Goal: Transaction & Acquisition: Download file/media

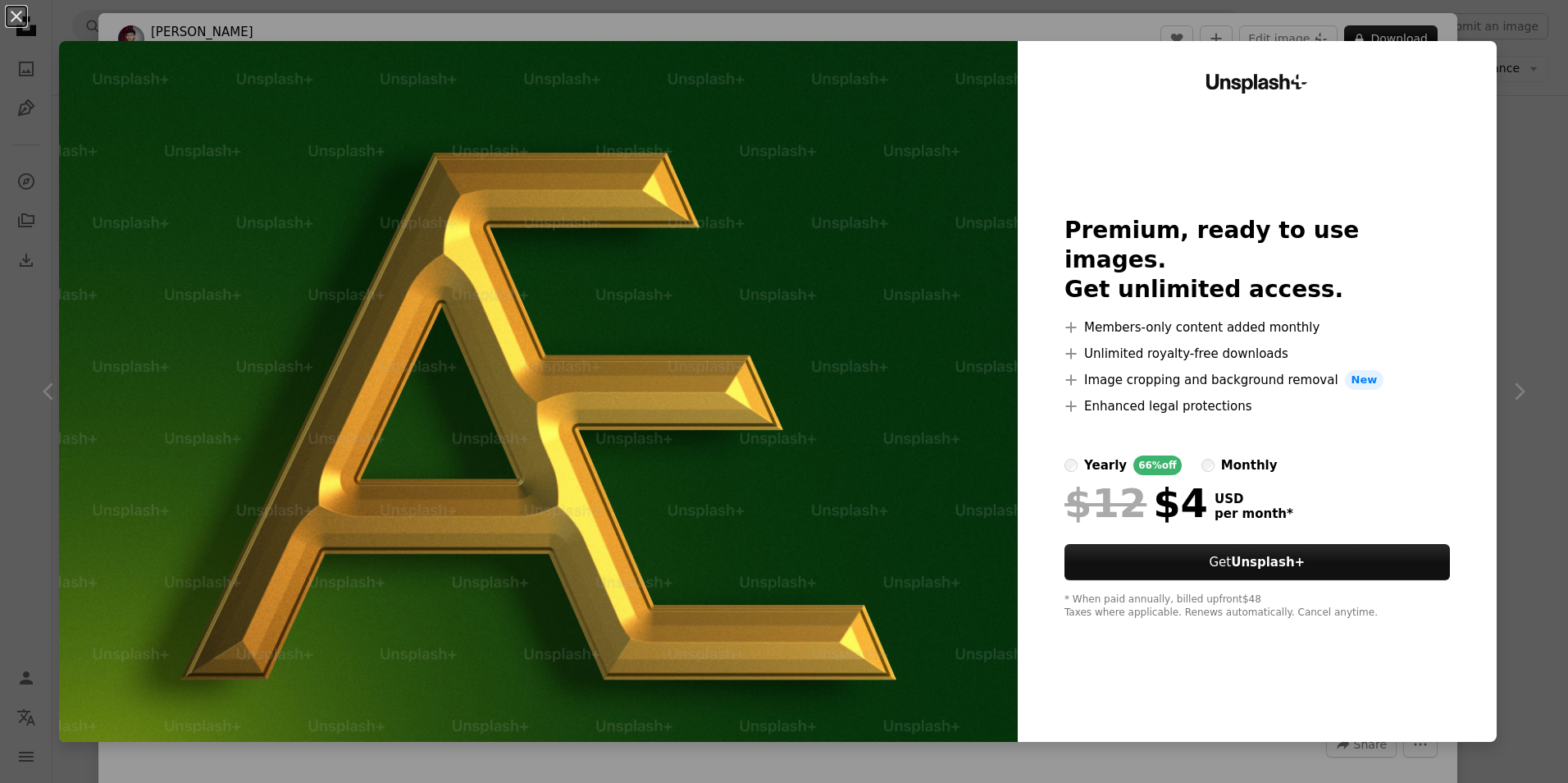
scroll to position [13353, 0]
click at [1511, 165] on div "An X shape Unsplash+ Premium, ready to use images. Get unlimited access. A plus…" at bounding box center [784, 392] width 1568 height 783
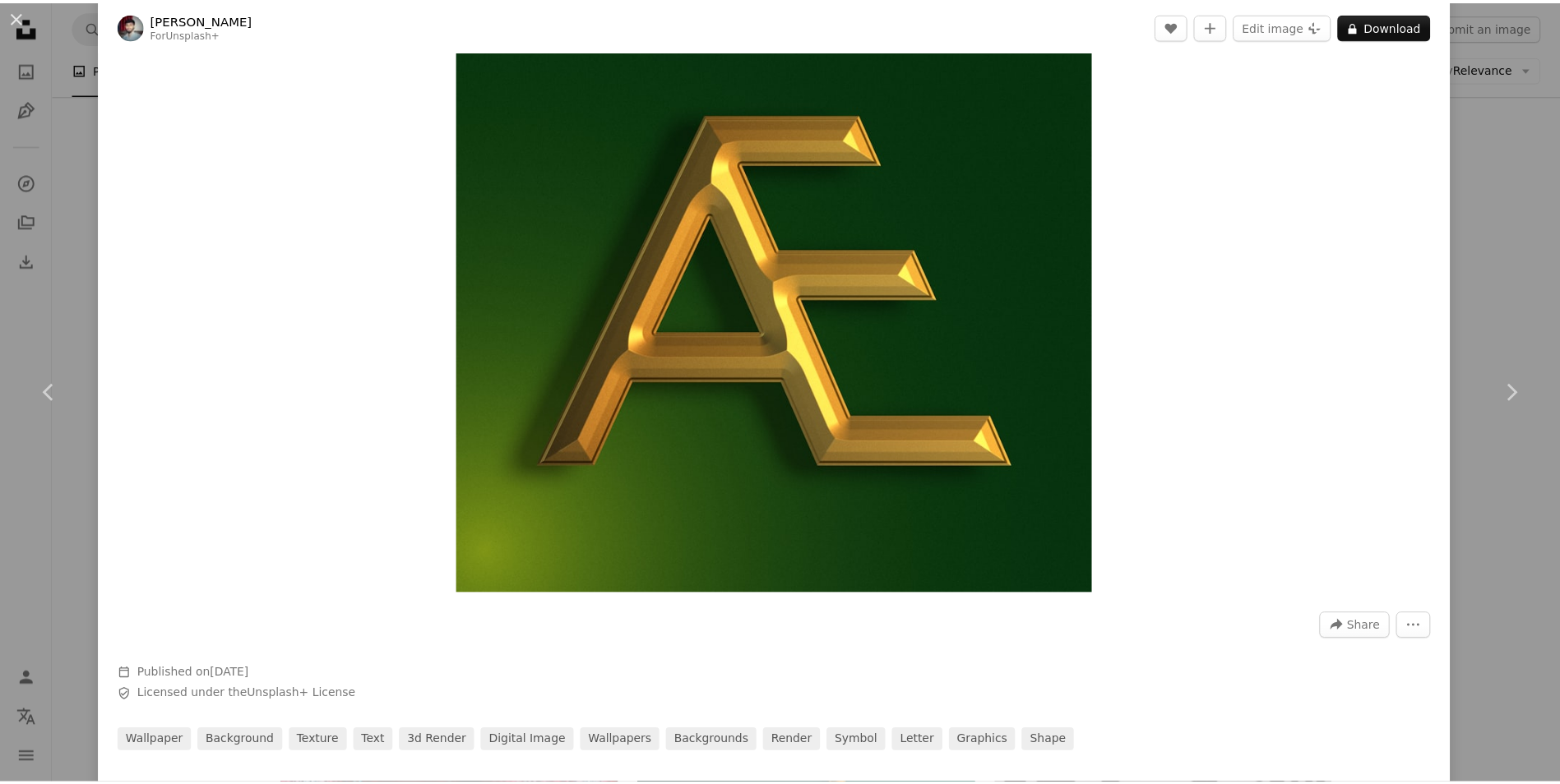
scroll to position [149, 0]
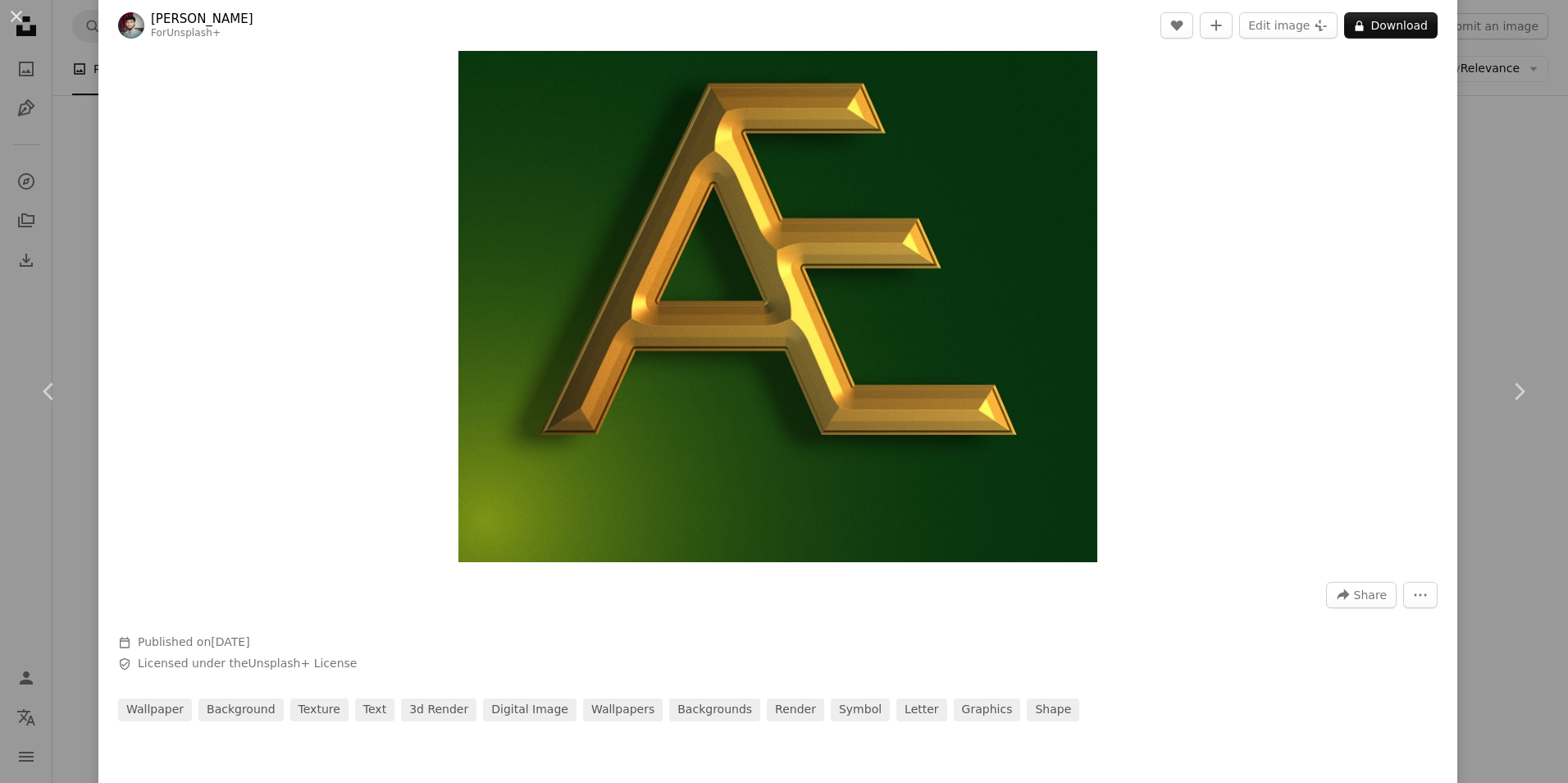
click at [1490, 99] on div "An X shape Chevron left Chevron right [PERSON_NAME] For Unsplash+ A heart A plu…" at bounding box center [784, 392] width 1568 height 783
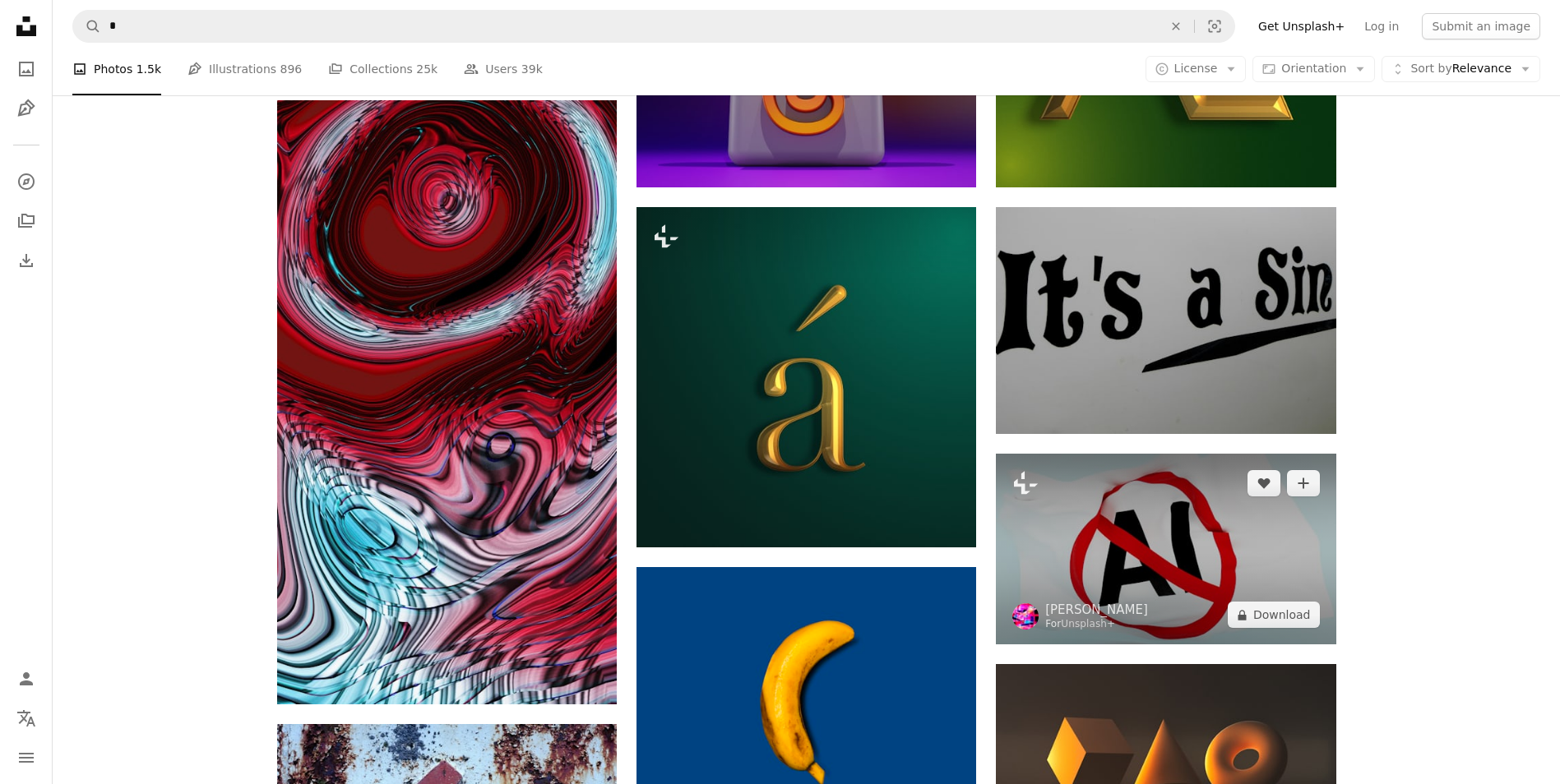
scroll to position [13863, 0]
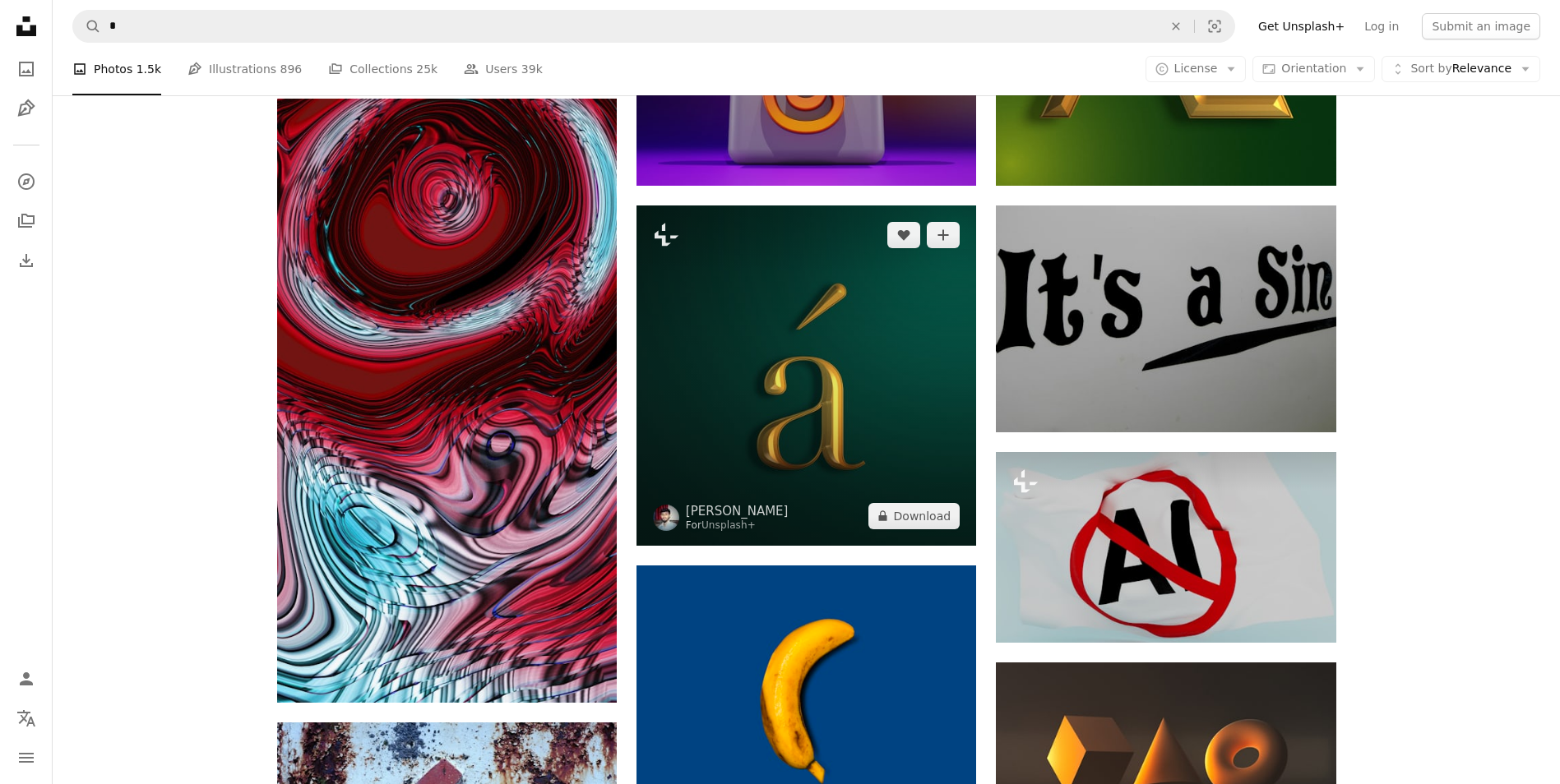
click at [691, 359] on img at bounding box center [806, 375] width 340 height 340
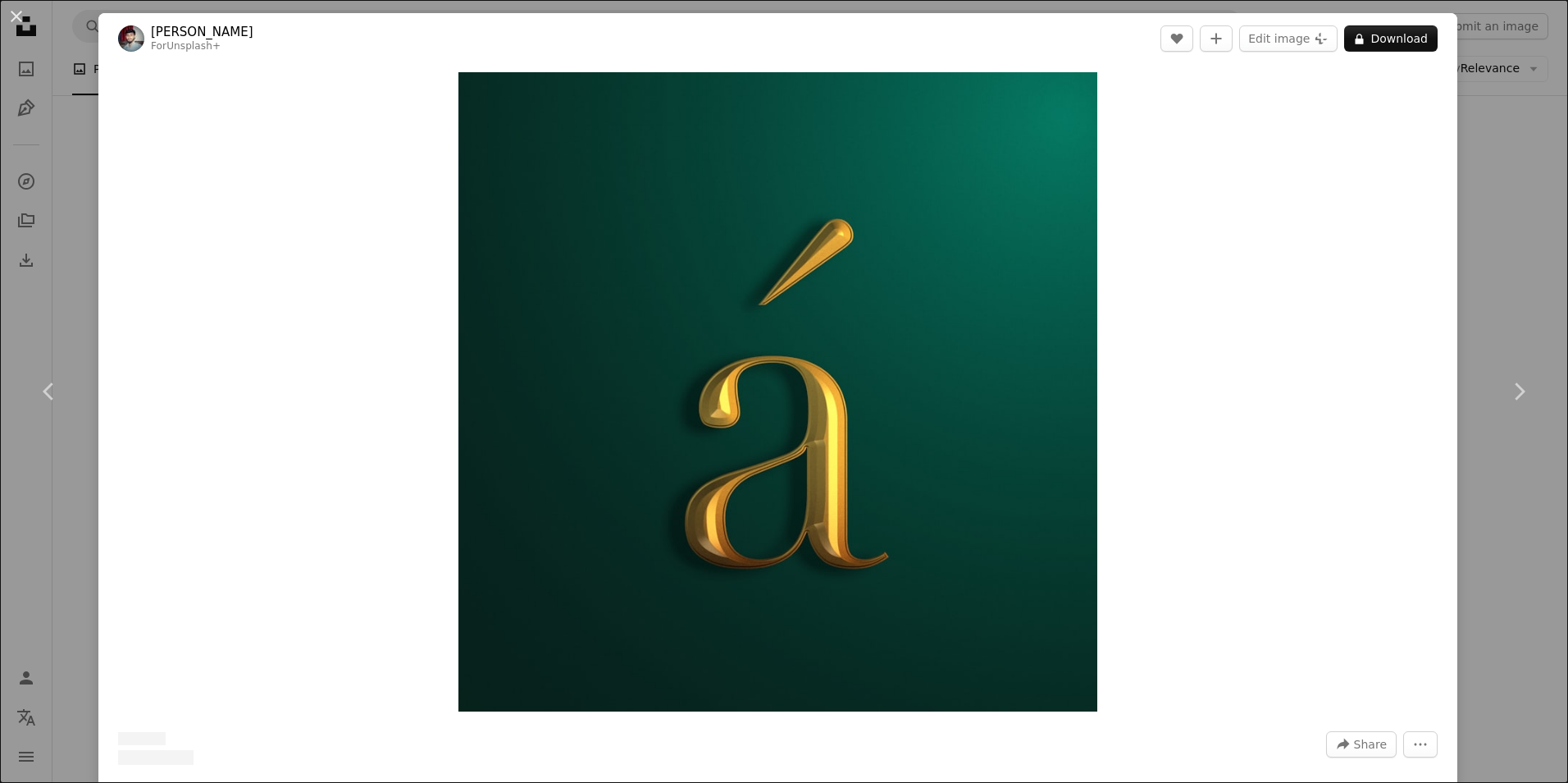
click at [1470, 170] on div "An X shape Chevron left Chevron right [PERSON_NAME] For Unsplash+ A heart A plu…" at bounding box center [784, 392] width 1568 height 783
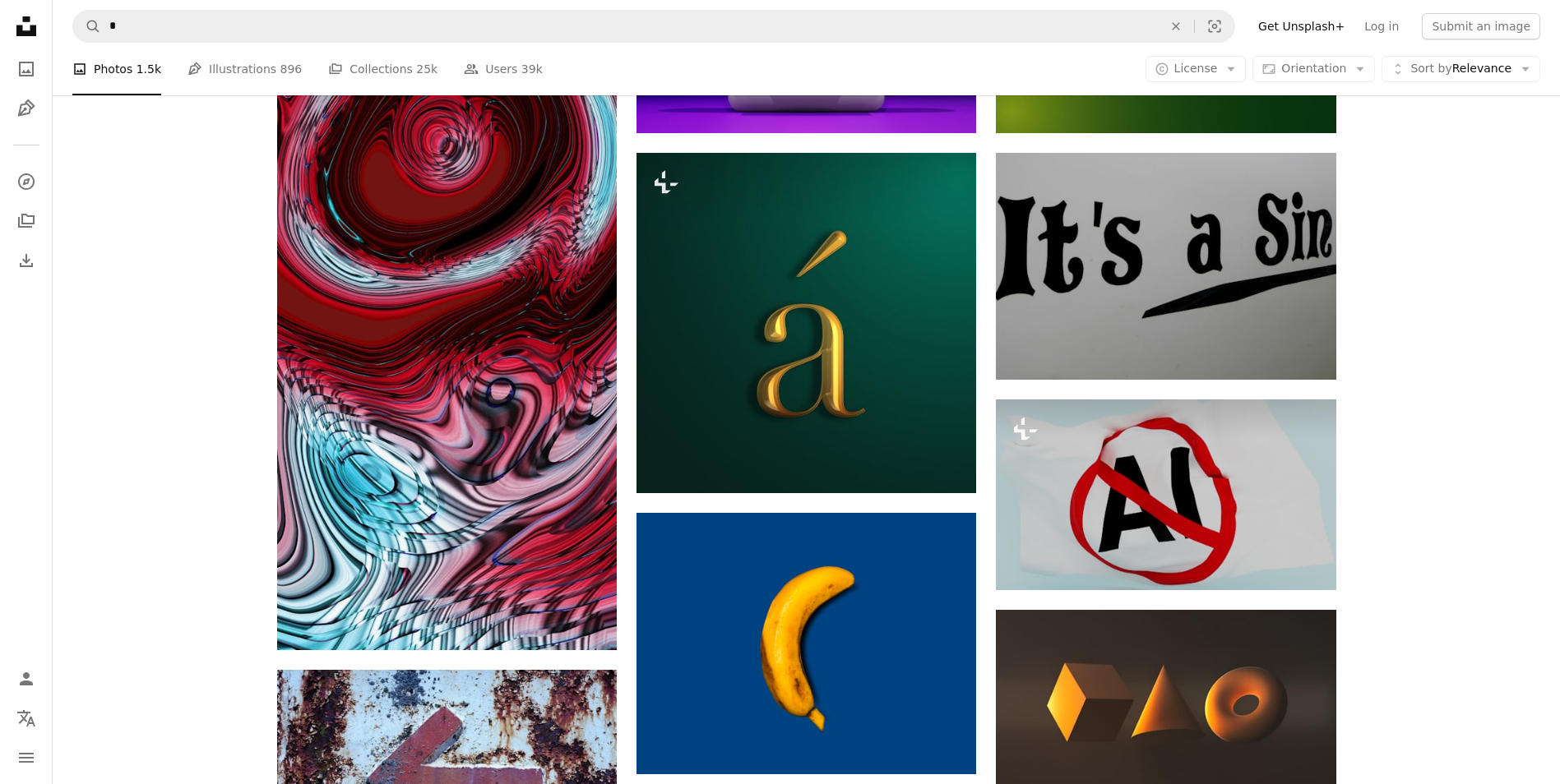
scroll to position [14109, 0]
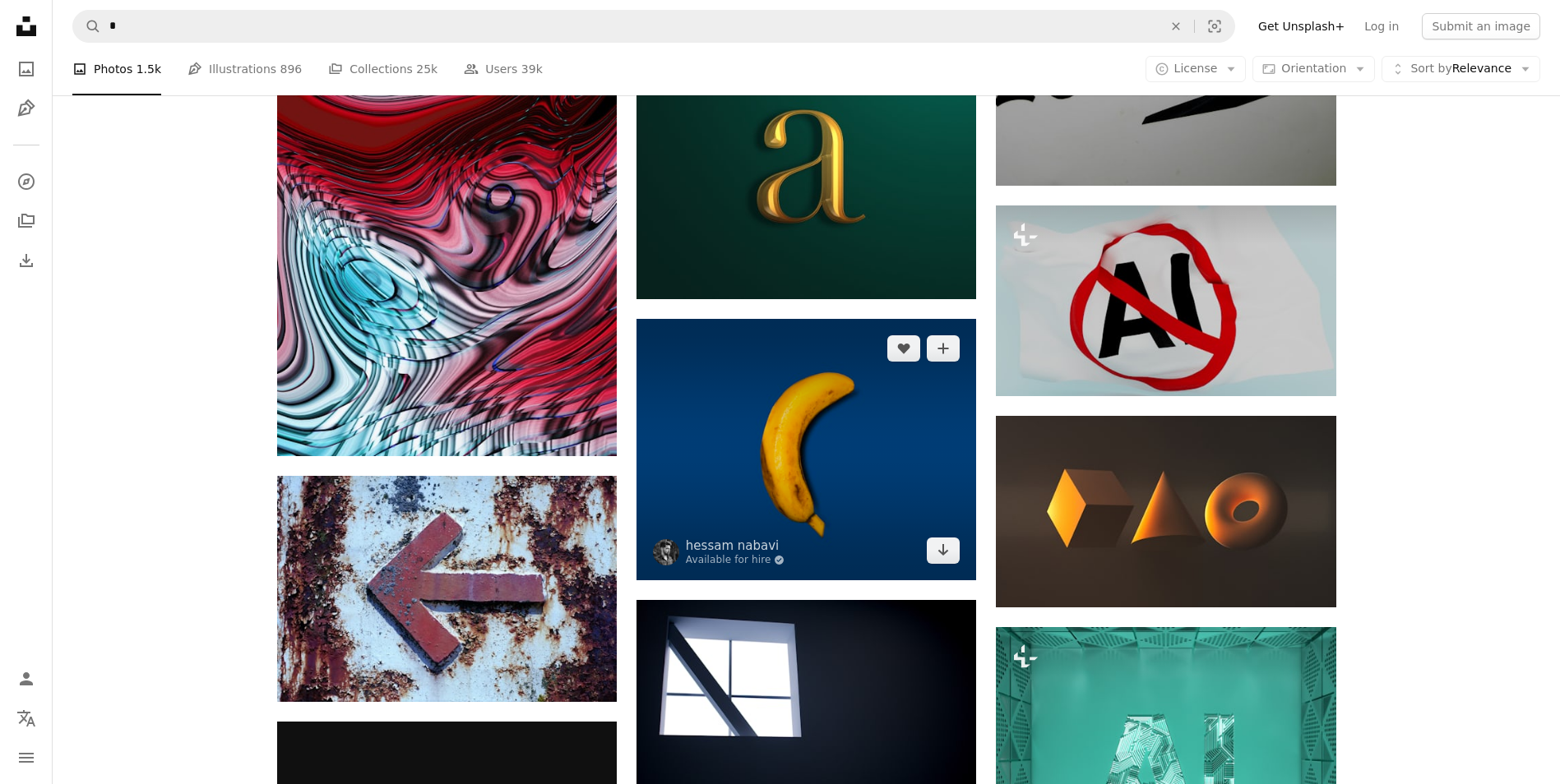
click at [848, 467] on img at bounding box center [806, 449] width 340 height 261
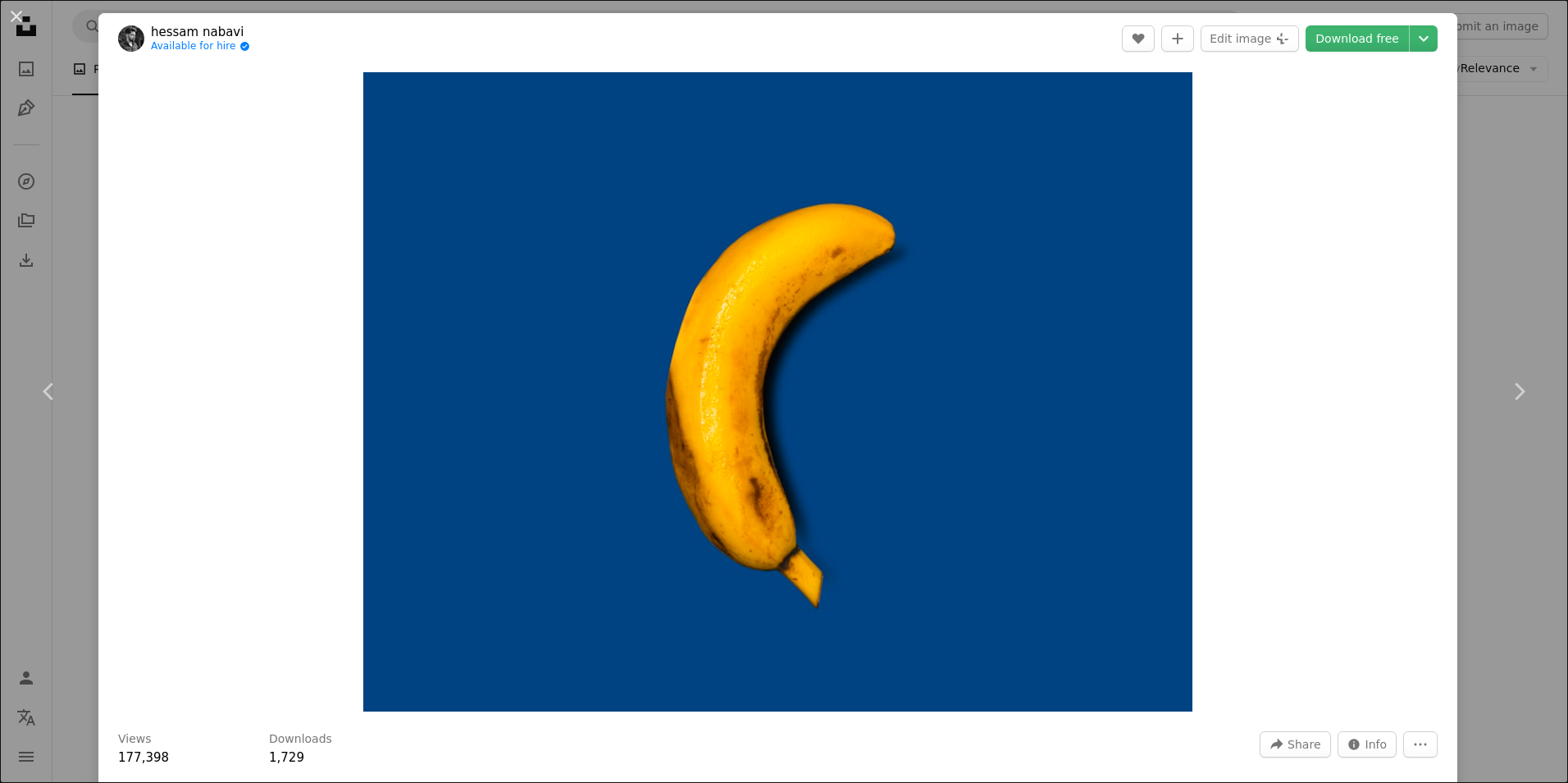
click at [1495, 272] on div "An X shape Chevron left Chevron right [PERSON_NAME] Available for hire A checkm…" at bounding box center [784, 392] width 1568 height 783
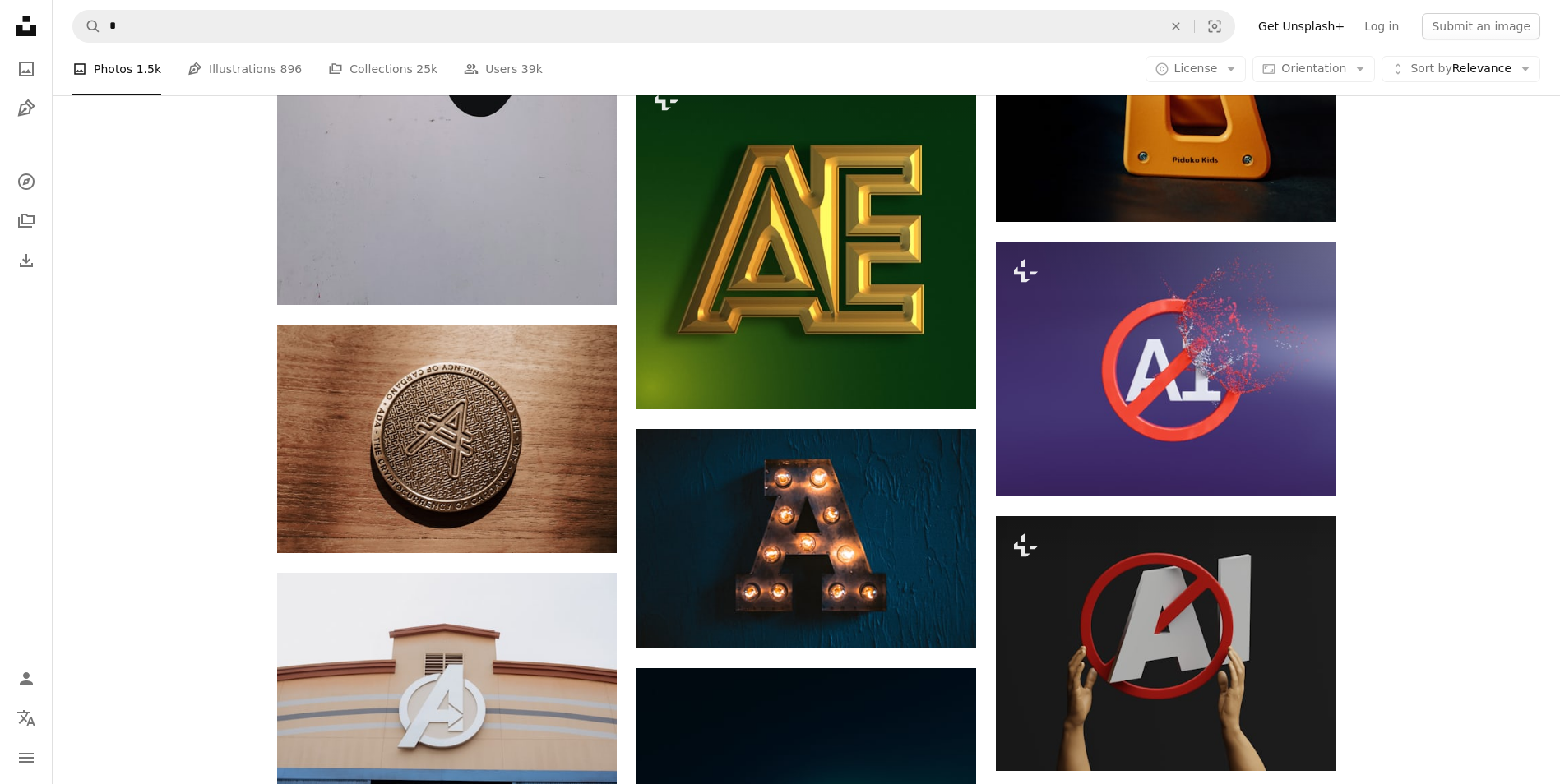
scroll to position [15589, 0]
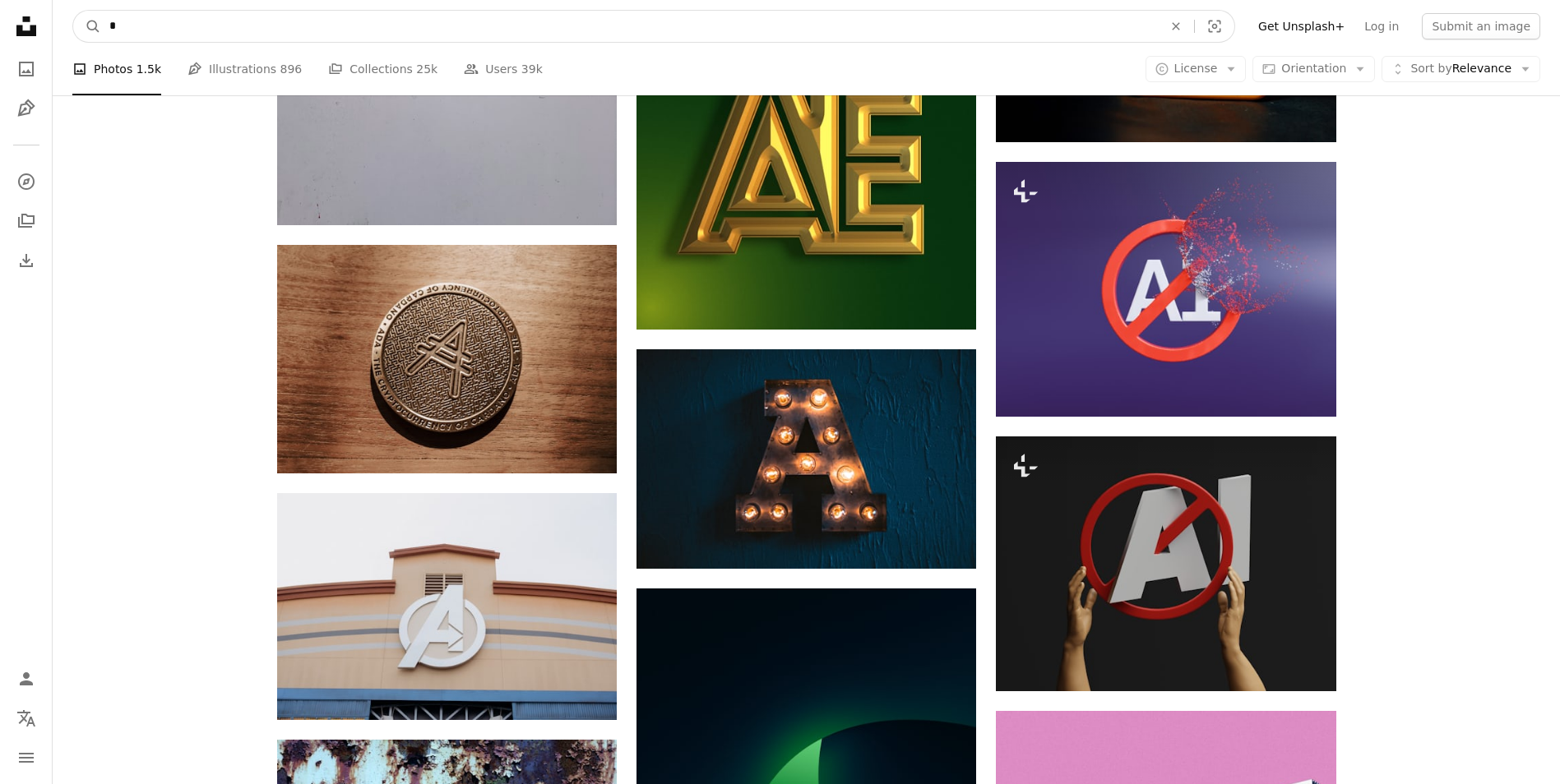
click at [761, 34] on input "*" at bounding box center [629, 27] width 1057 height 32
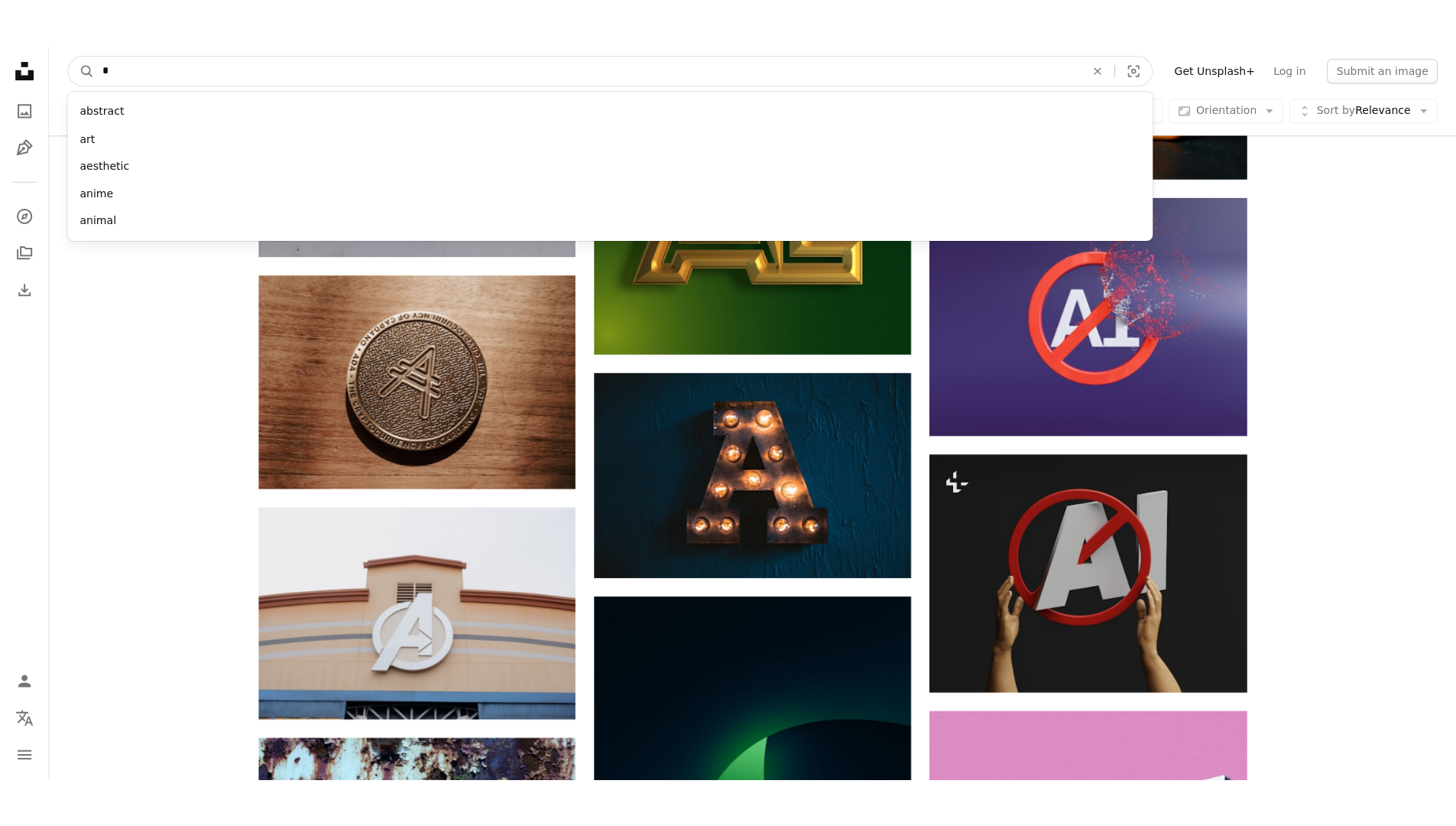
scroll to position [14502, 0]
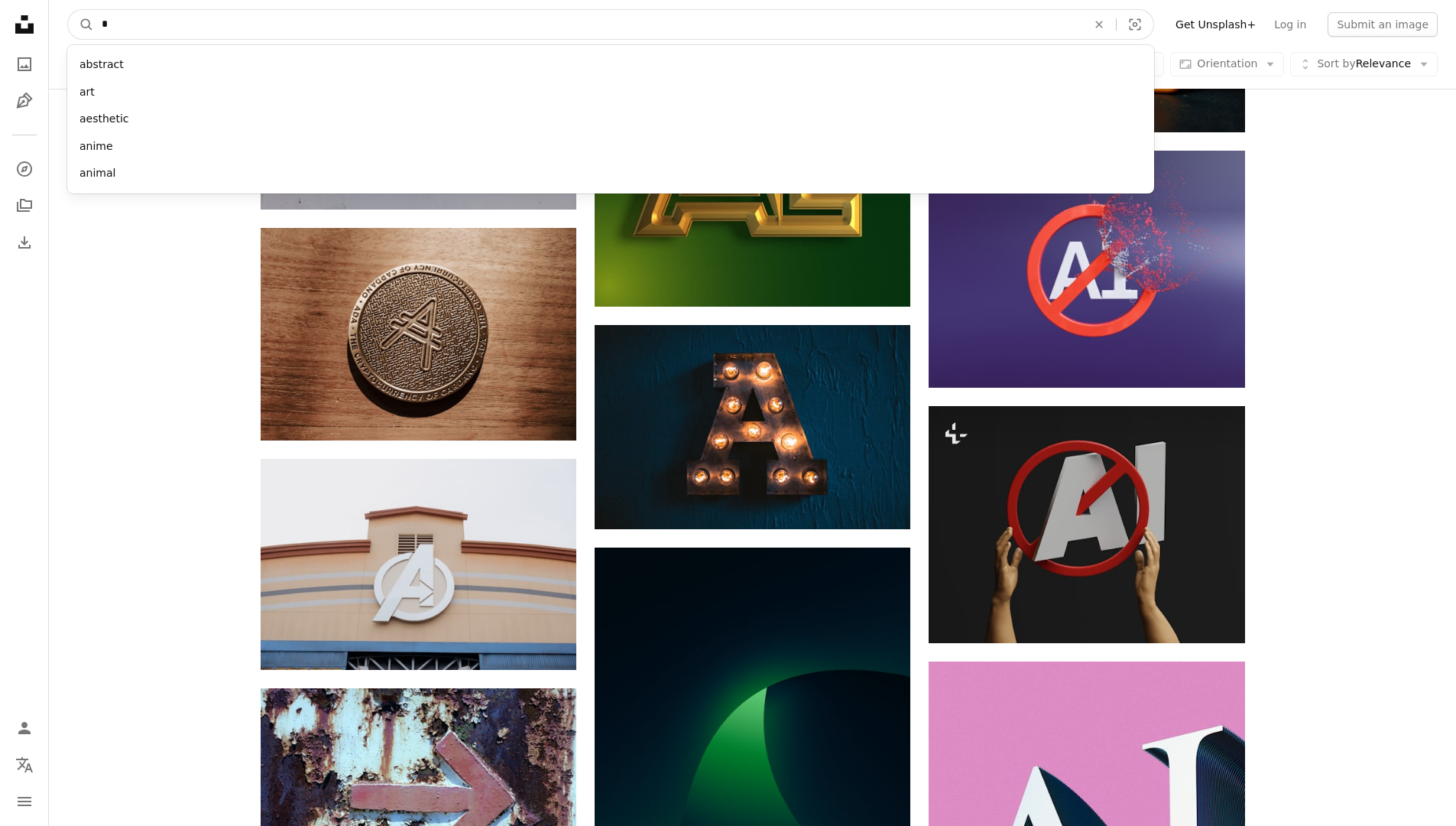
click at [379, 20] on input "*" at bounding box center [588, 25] width 988 height 29
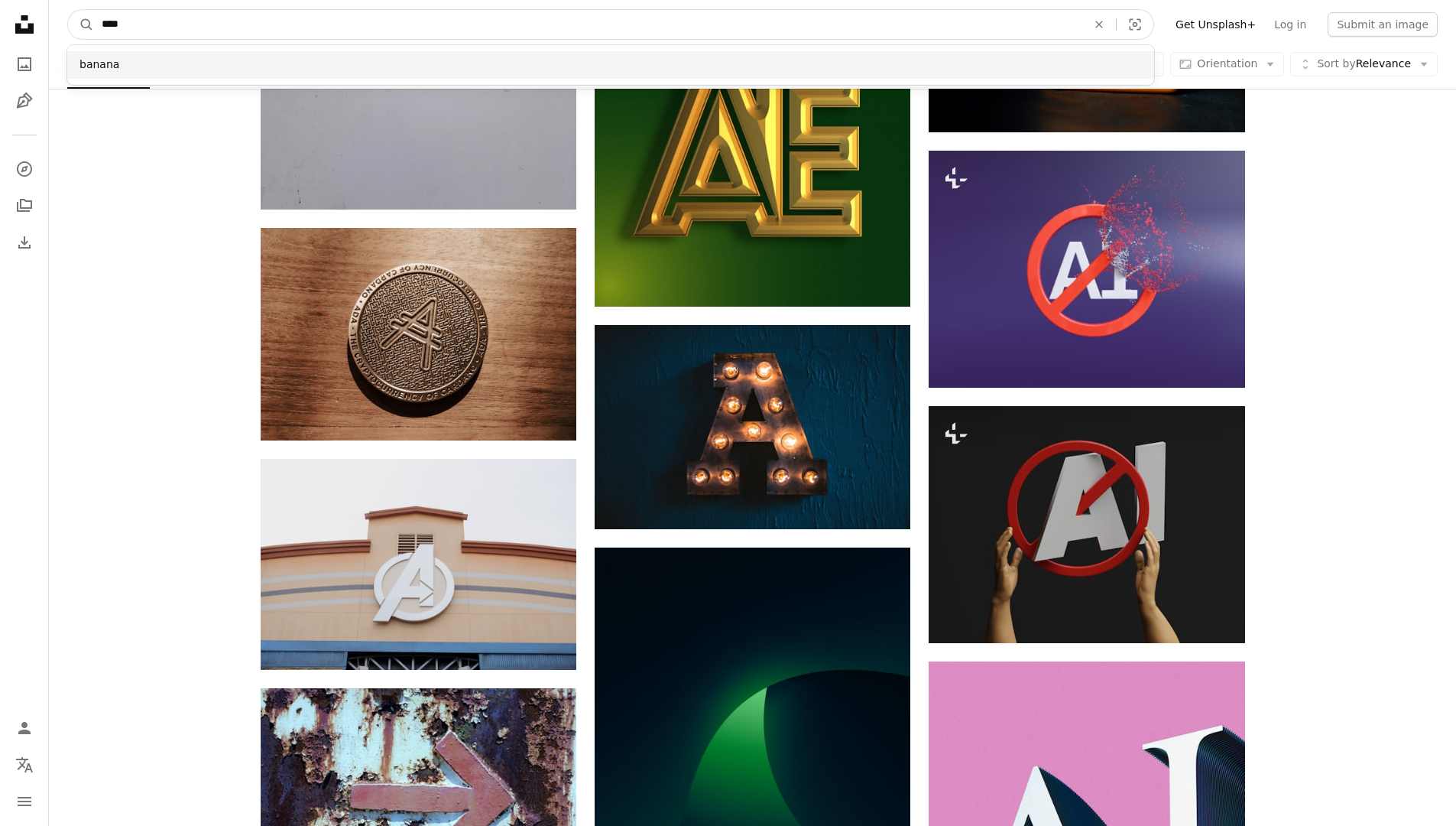
type input "****"
click at [76, 65] on div "banana" at bounding box center [611, 65] width 1088 height 28
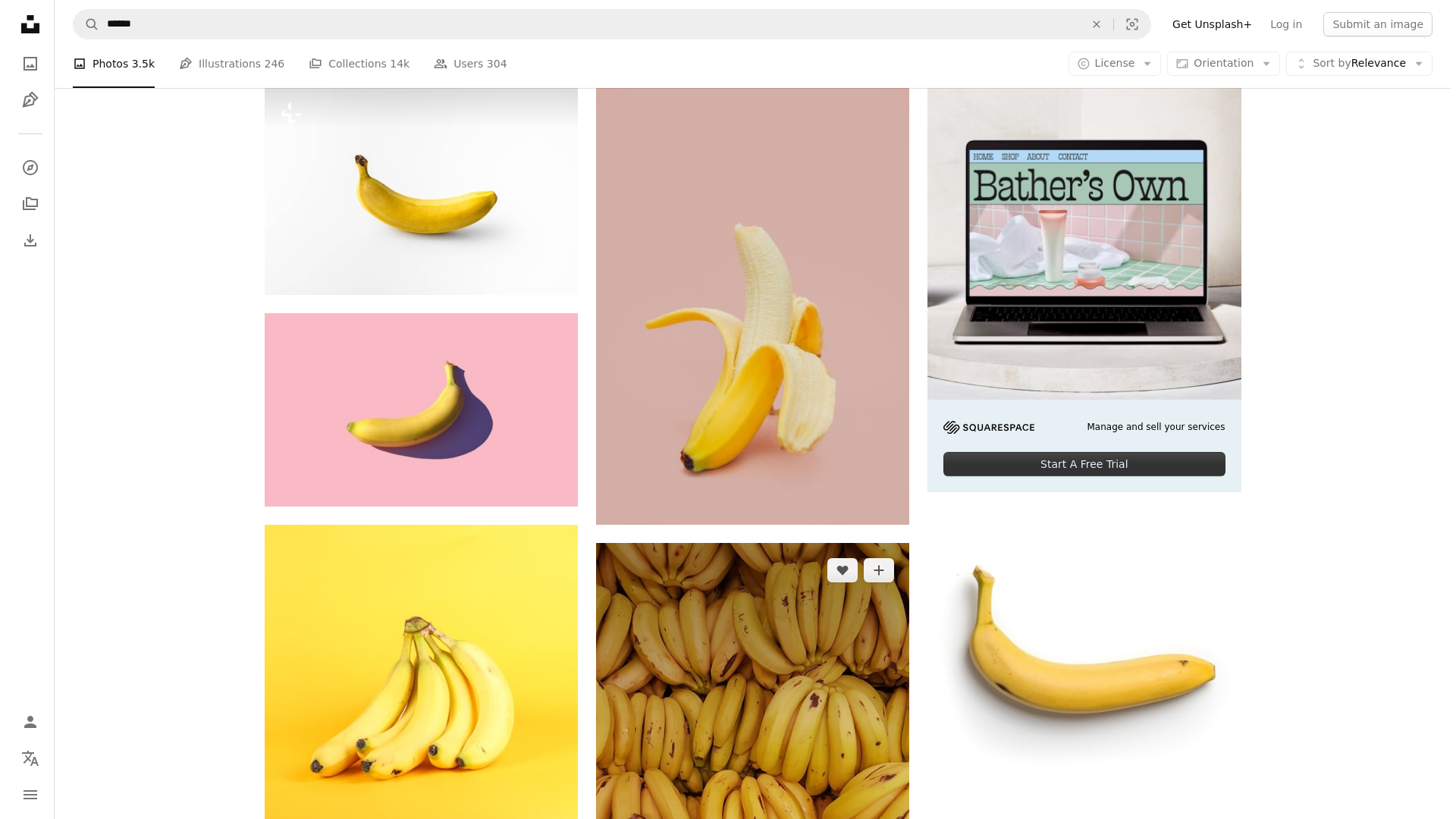
scroll to position [455, 0]
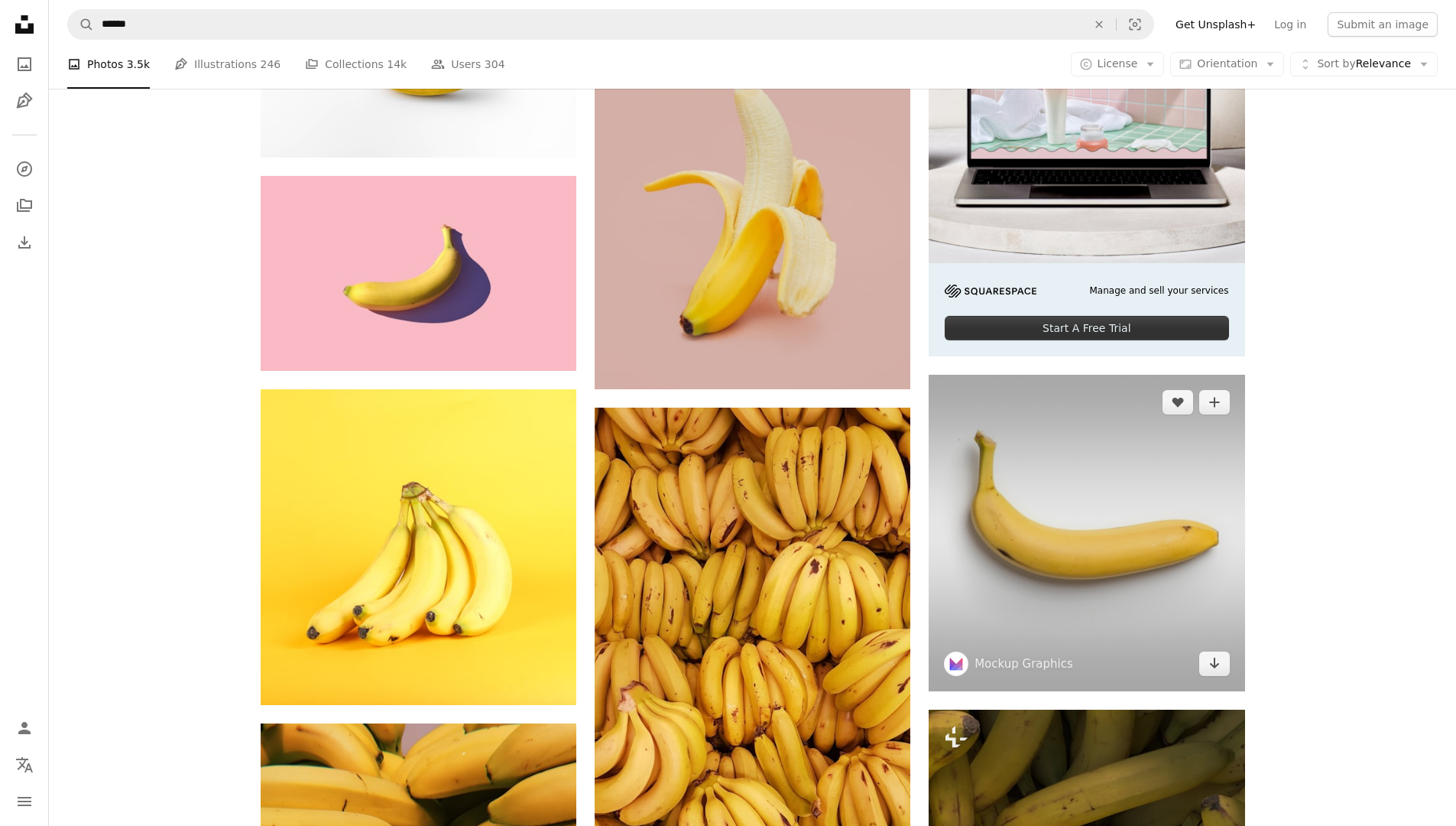
click at [1122, 544] on img at bounding box center [1087, 532] width 316 height 316
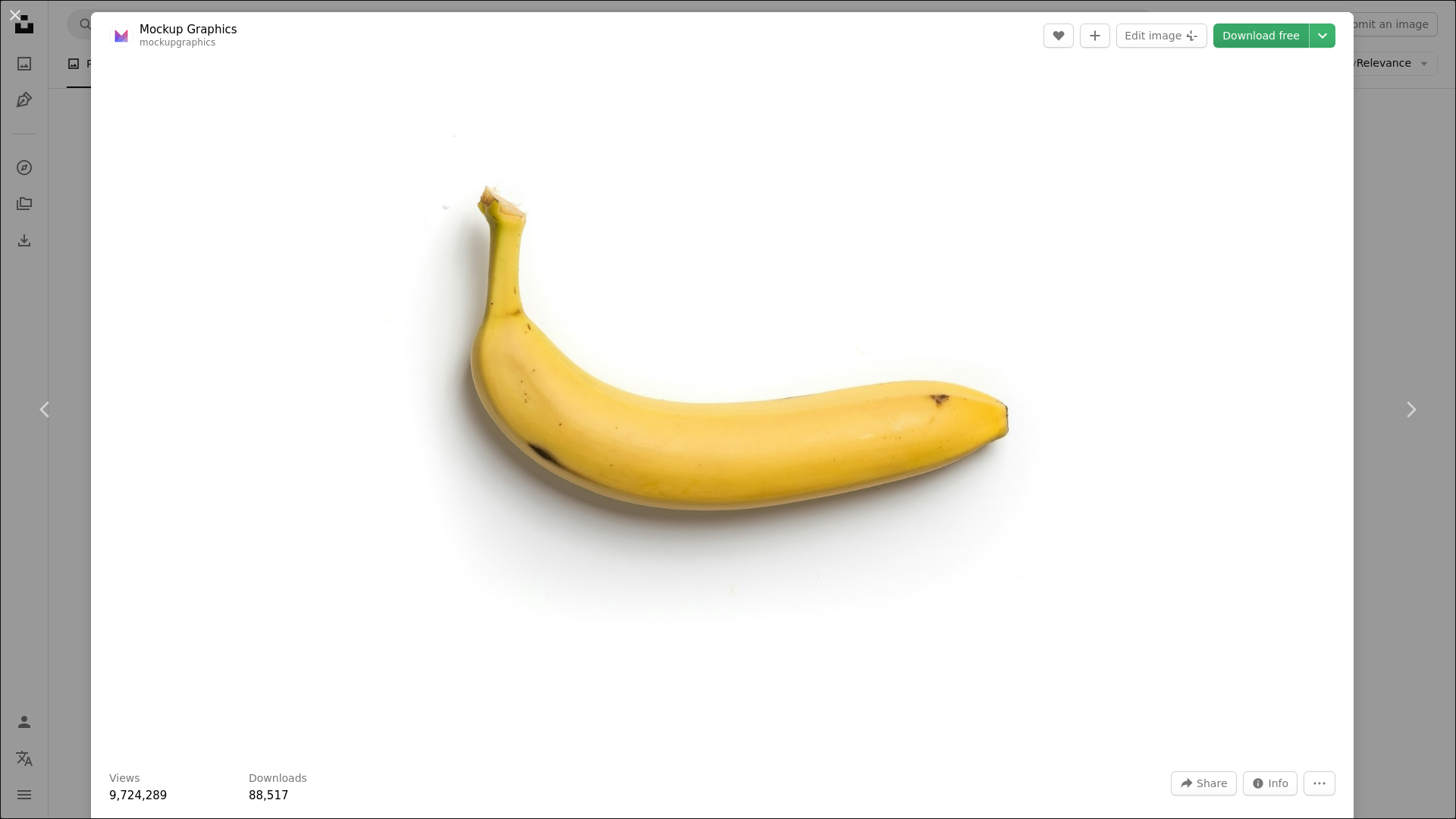
click at [1250, 38] on link "Download free" at bounding box center [1261, 36] width 96 height 25
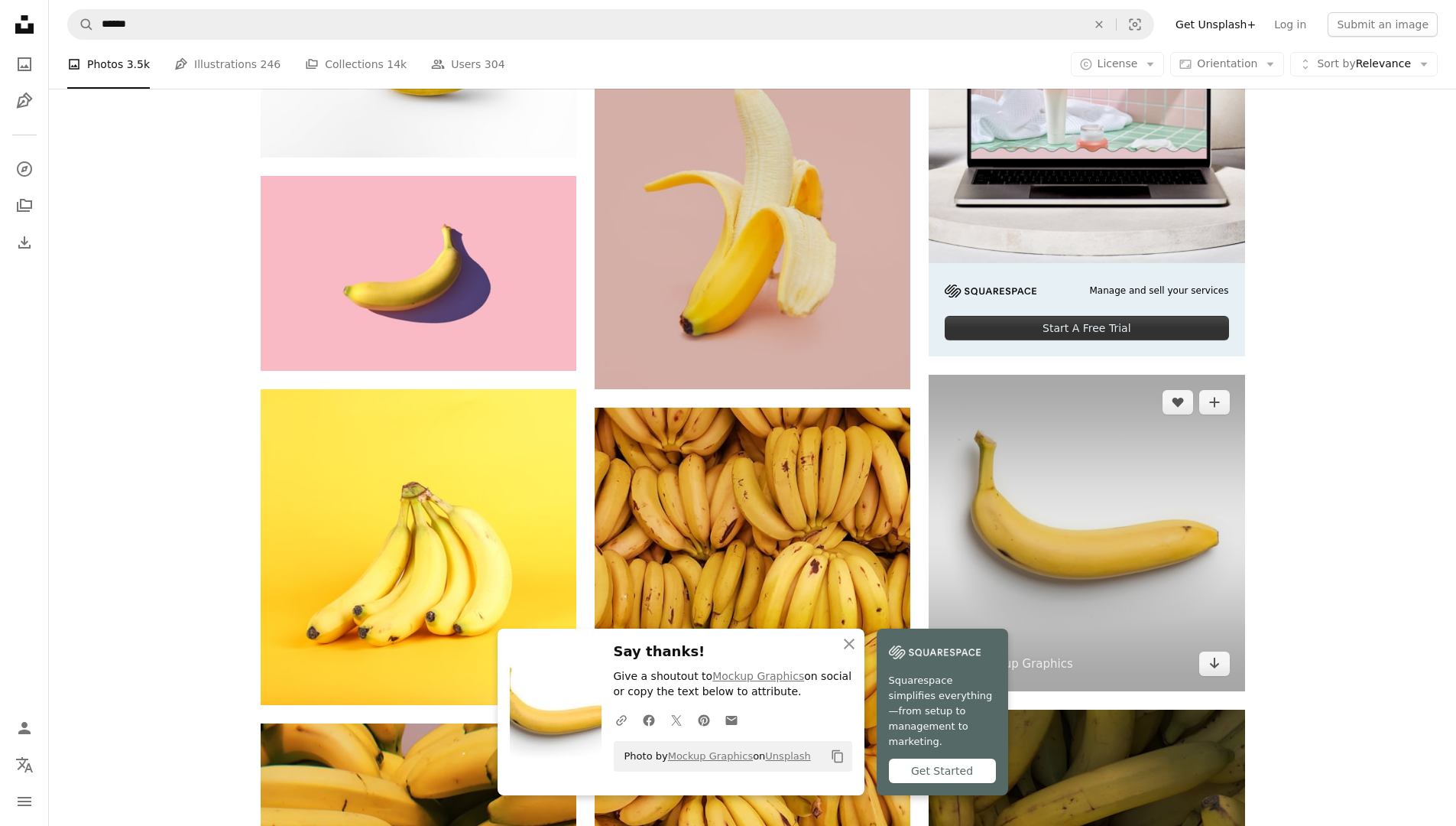
drag, startPoint x: 1059, startPoint y: 426, endPoint x: 1188, endPoint y: 513, distance: 155.6
click at [1188, 513] on img at bounding box center [1087, 532] width 316 height 316
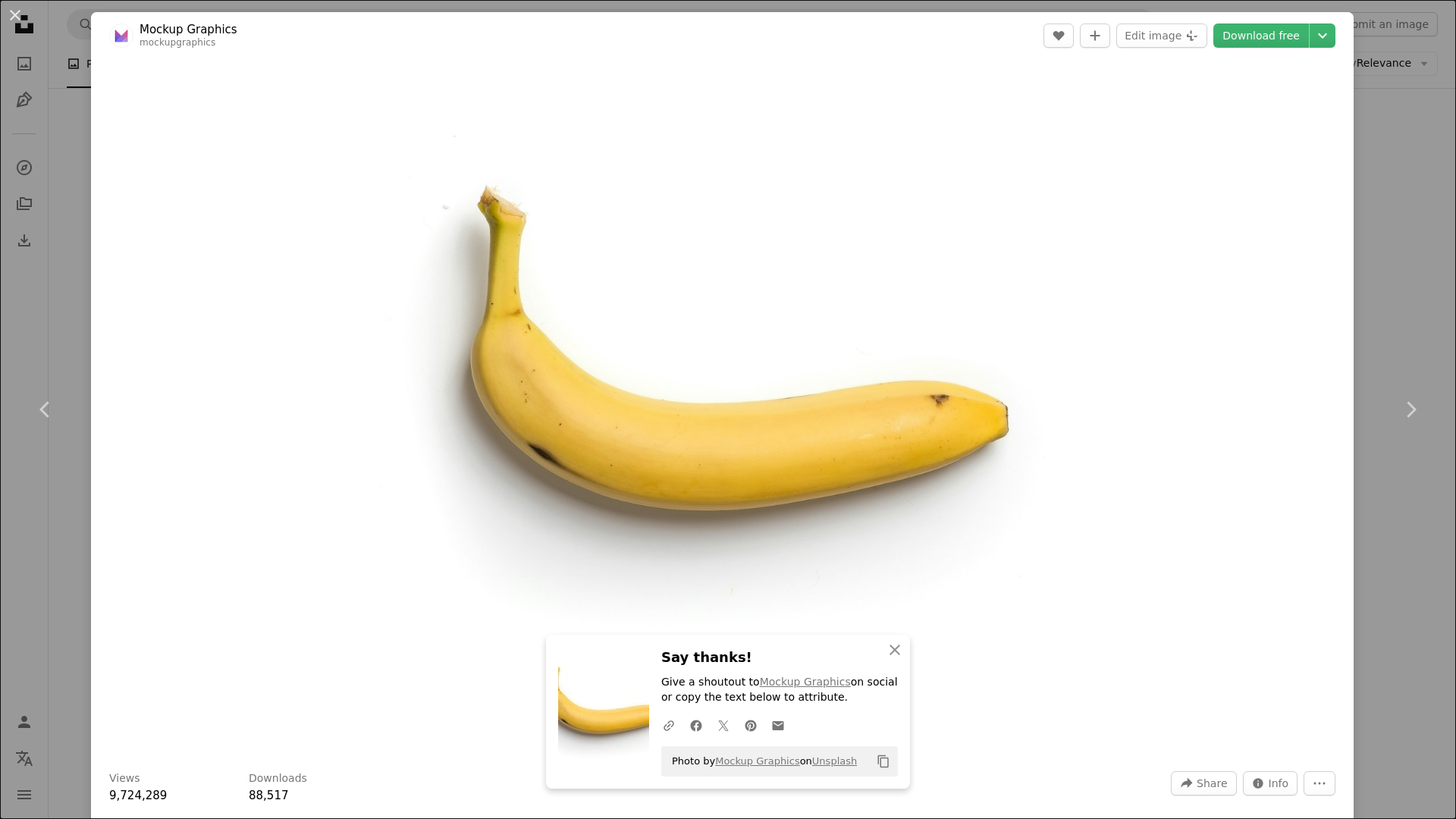
click at [1178, 509] on div "Zoom in" at bounding box center [723, 410] width 1262 height 701
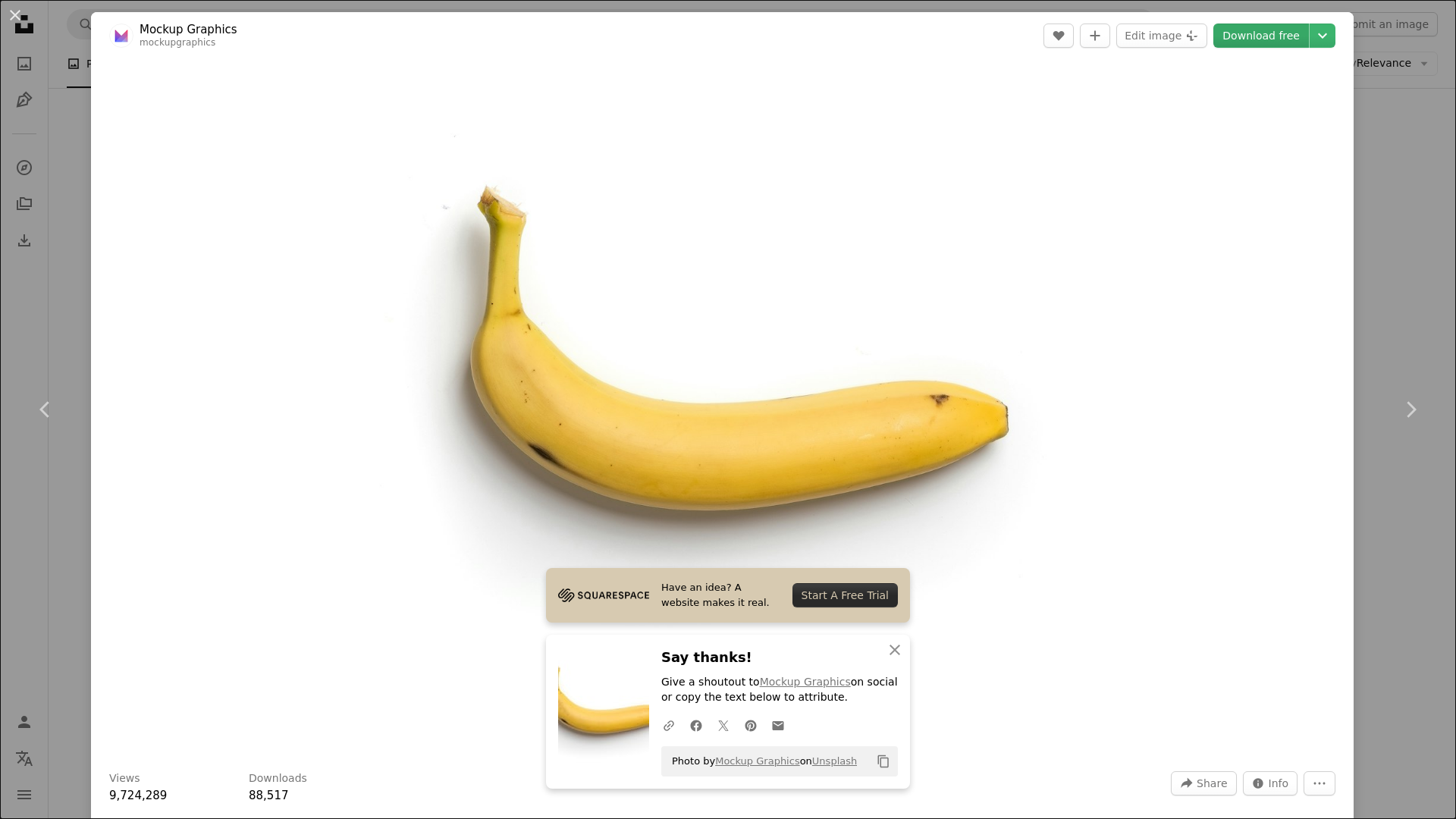
click at [1257, 34] on link "Download free" at bounding box center [1261, 36] width 96 height 25
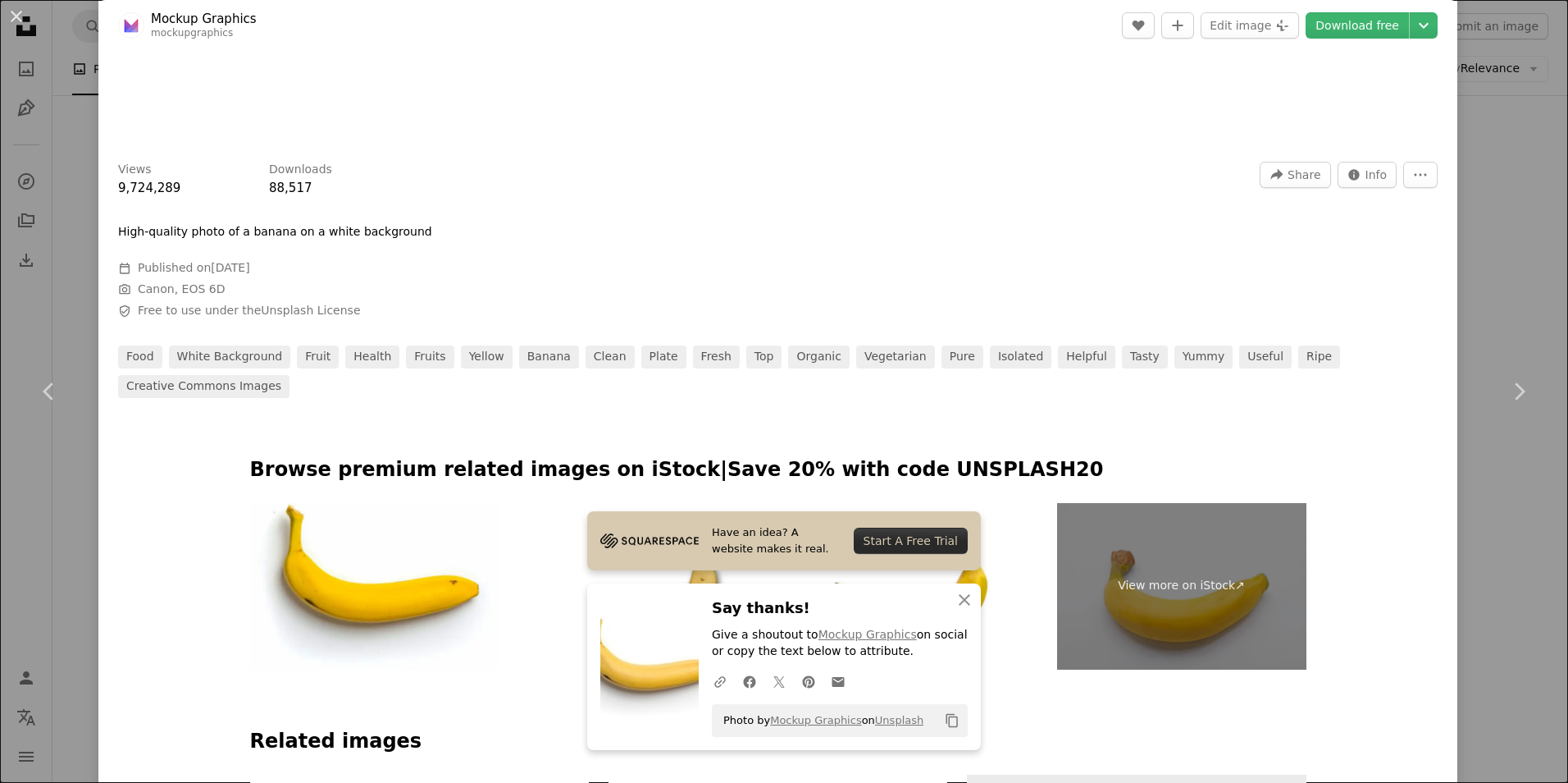
scroll to position [77, 0]
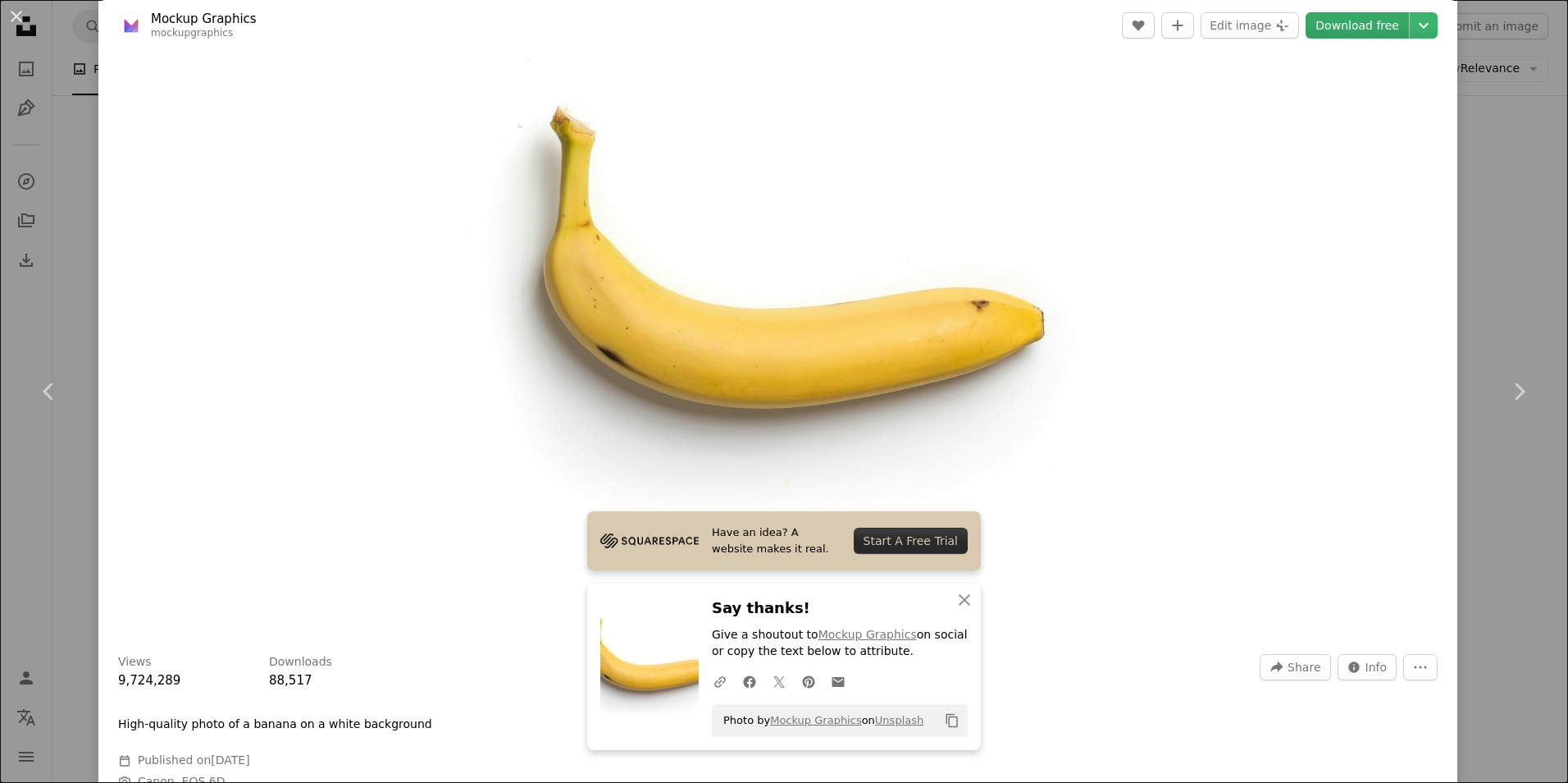
drag, startPoint x: 913, startPoint y: 308, endPoint x: 1342, endPoint y: 22, distance: 515.6
click at [1342, 22] on link "Download free" at bounding box center [1358, 25] width 104 height 27
click at [1321, 21] on link "Download free" at bounding box center [1358, 25] width 104 height 27
click at [1333, 17] on link "Download free" at bounding box center [1358, 25] width 104 height 27
